Goal: Navigation & Orientation: Find specific page/section

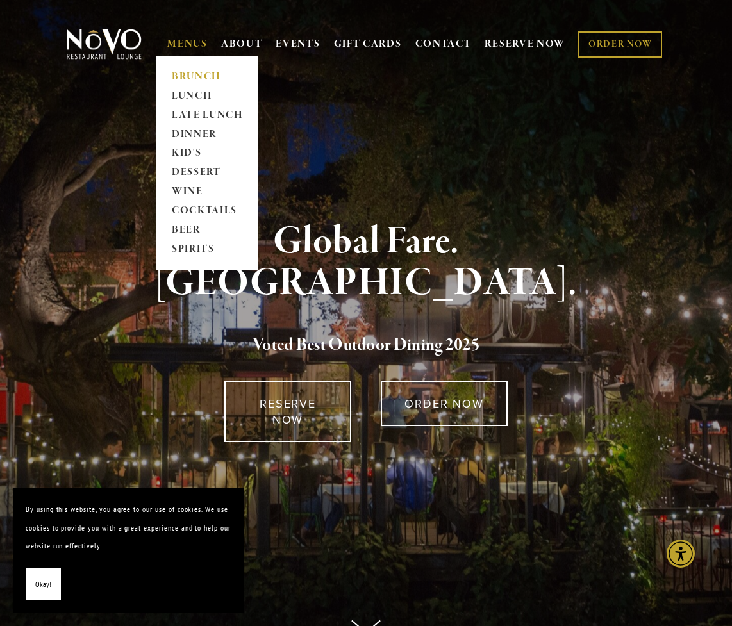
click at [197, 74] on link "BRUNCH" at bounding box center [207, 76] width 80 height 19
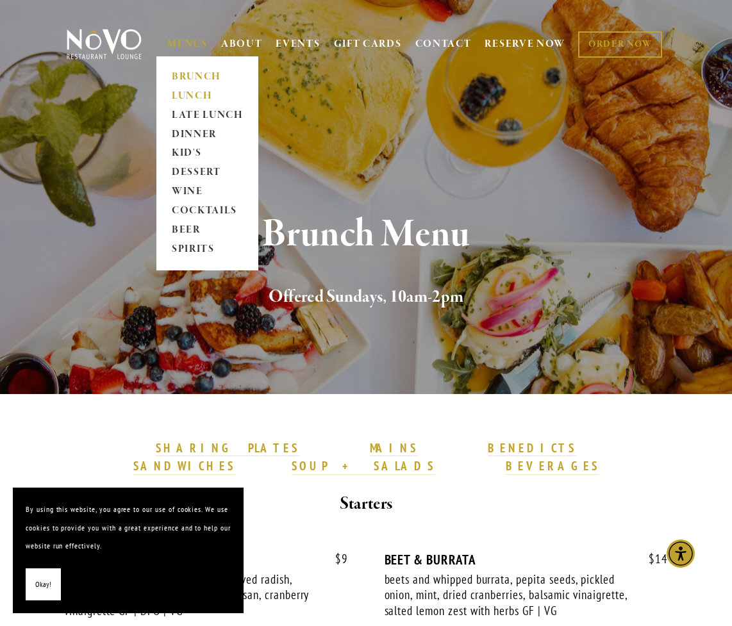
click at [193, 94] on link "LUNCH" at bounding box center [207, 96] width 80 height 19
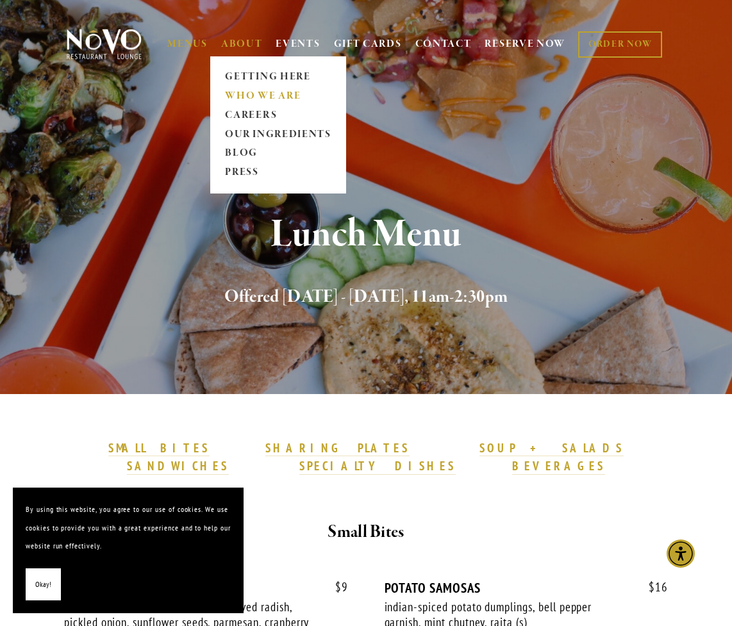
click at [249, 96] on link "WHO WE ARE" at bounding box center [278, 96] width 114 height 19
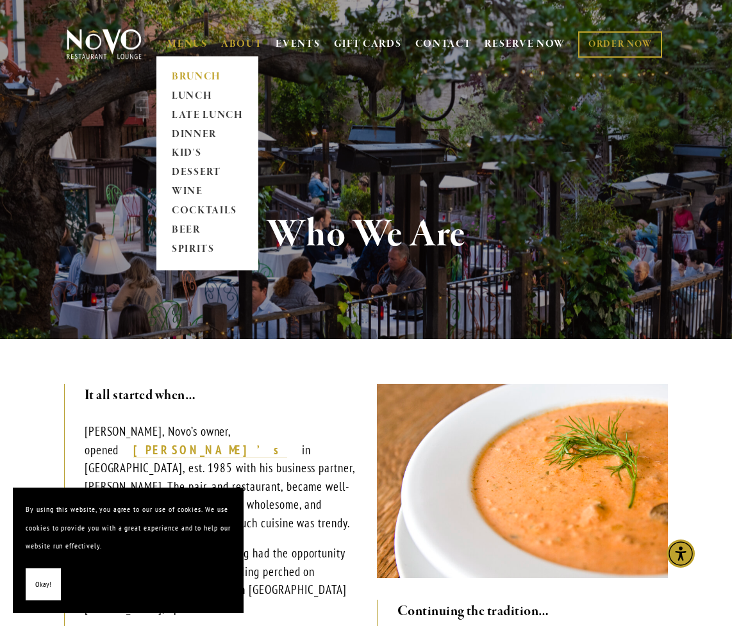
click at [181, 74] on link "BRUNCH" at bounding box center [207, 76] width 80 height 19
